Goal: Book appointment/travel/reservation

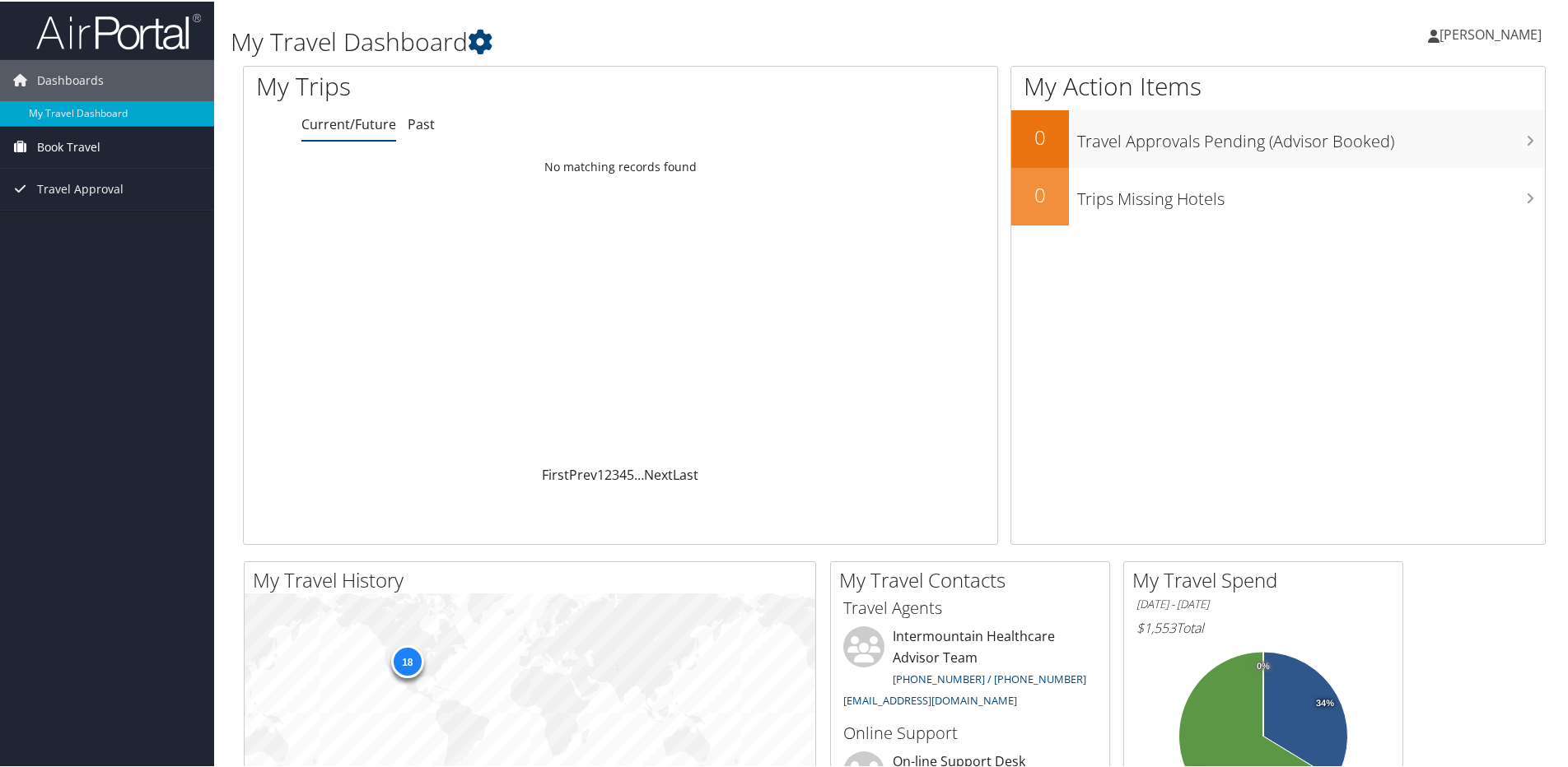
click at [72, 145] on span "Book Travel" at bounding box center [69, 145] width 63 height 41
click at [82, 143] on span "Book Travel" at bounding box center [69, 145] width 63 height 41
click at [62, 203] on link "Book/Manage Online Trips" at bounding box center [107, 203] width 214 height 24
